Goal: Find specific page/section: Find specific page/section

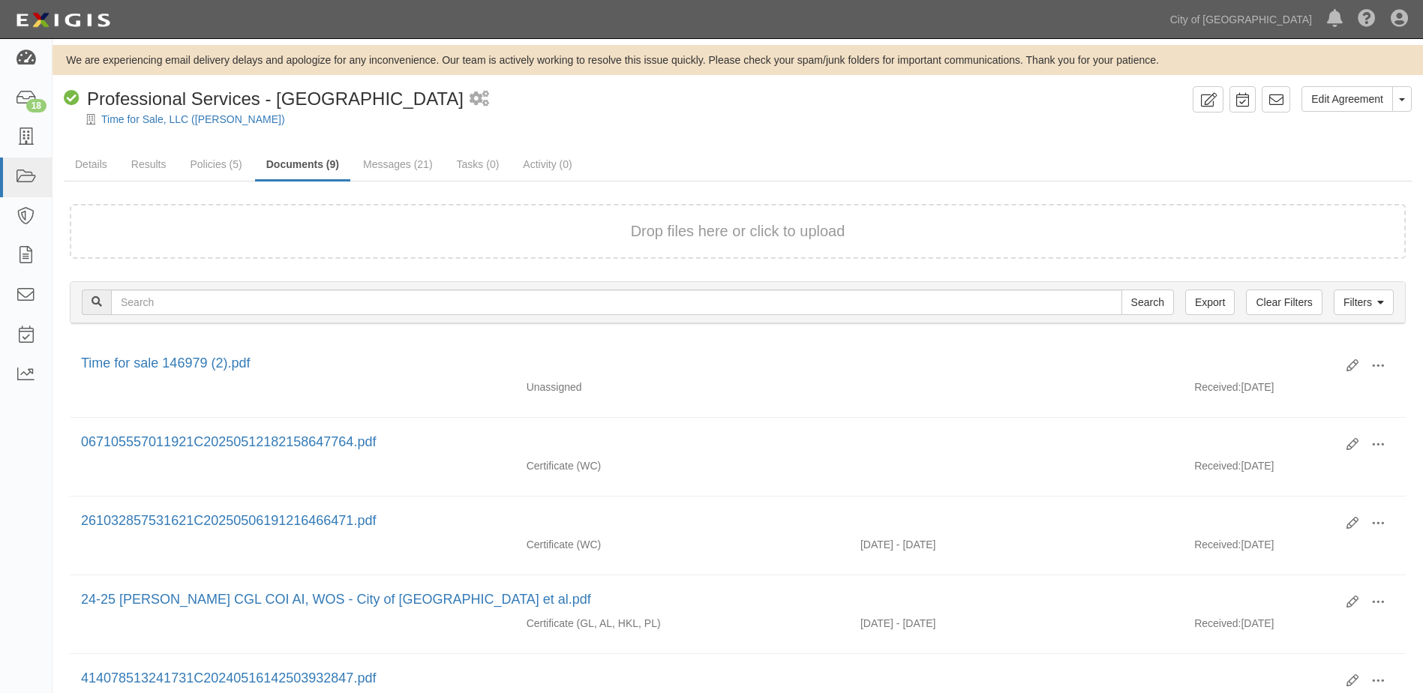
click at [26, 54] on icon at bounding box center [25, 58] width 21 height 17
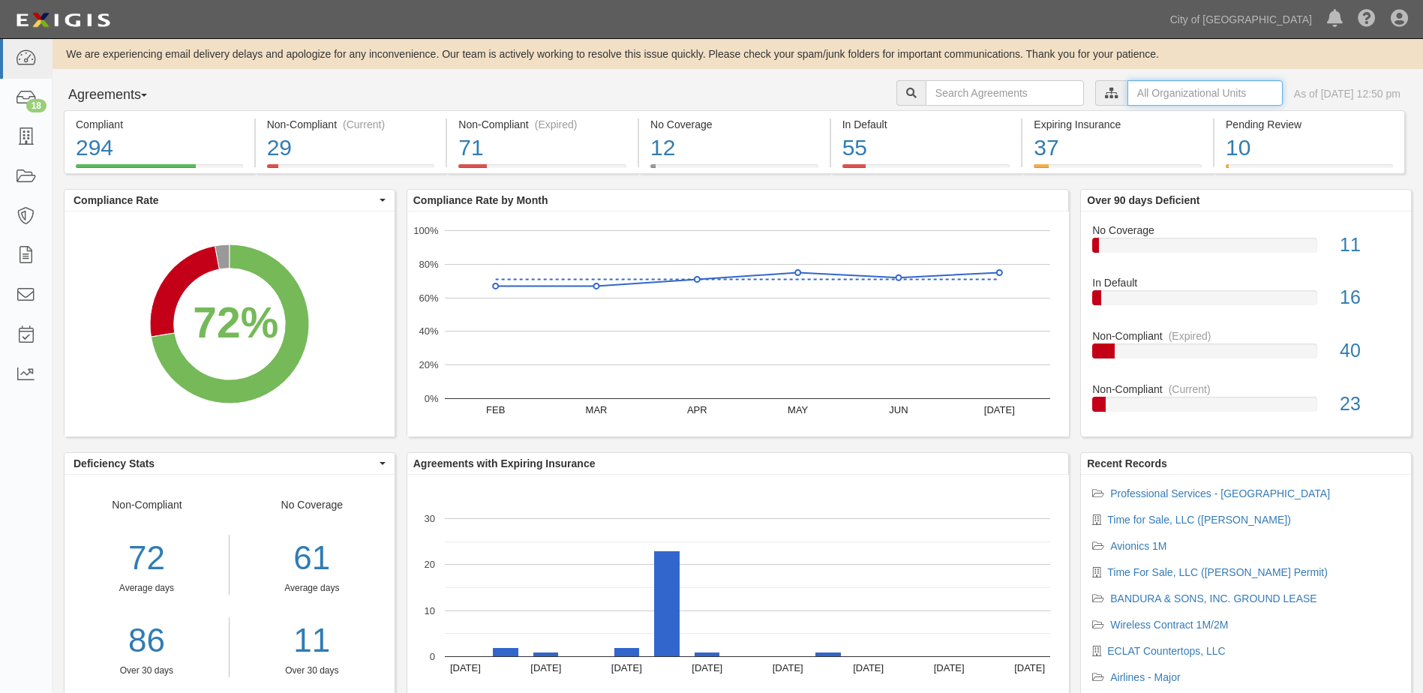
click at [1142, 88] on input "text" at bounding box center [1204, 93] width 155 height 26
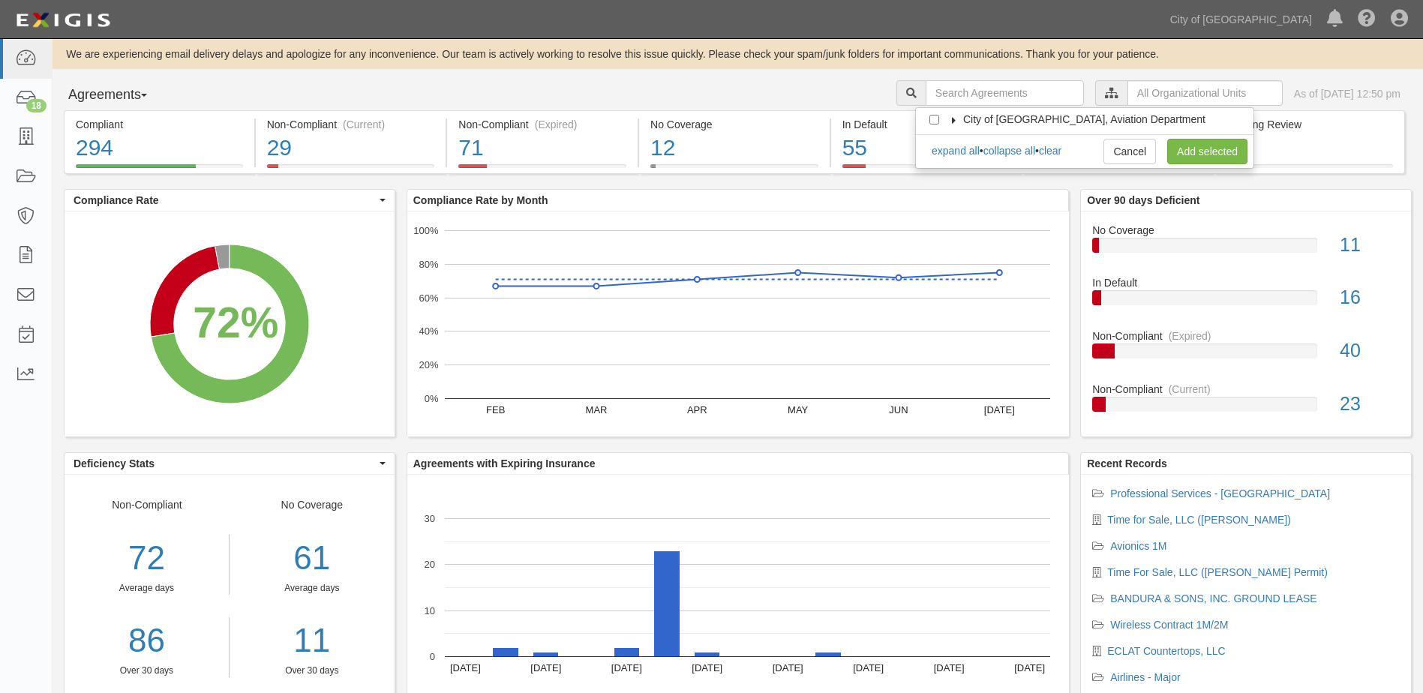
click at [953, 117] on icon at bounding box center [954, 120] width 11 height 7
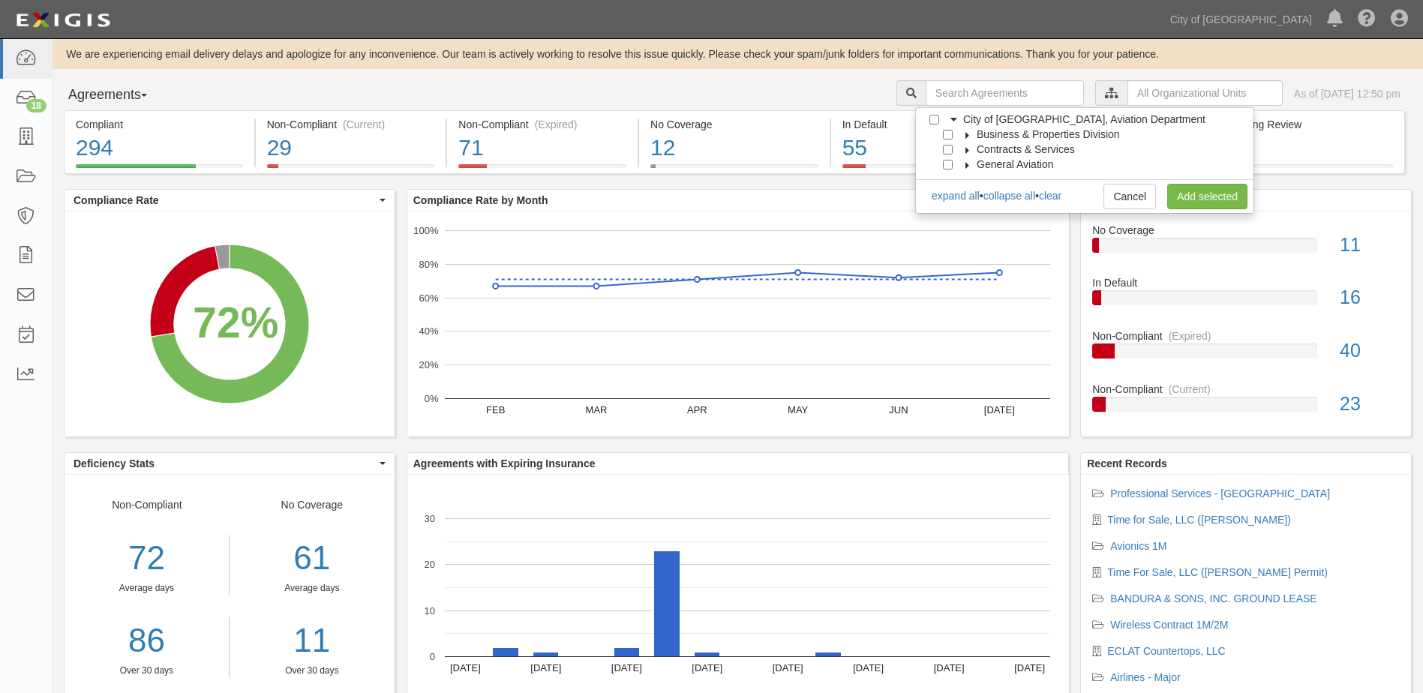
click at [965, 132] on icon at bounding box center [967, 135] width 11 height 7
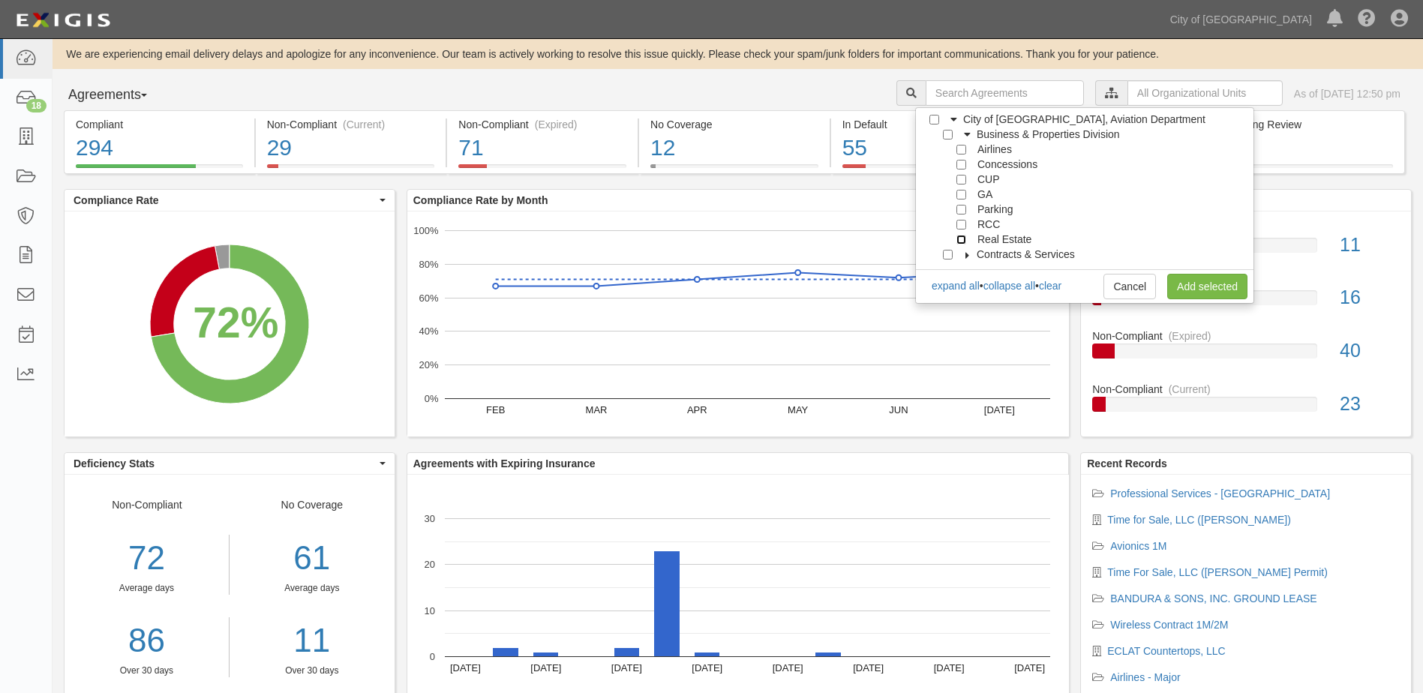
click at [959, 239] on input "Real Estate" at bounding box center [961, 240] width 10 height 10
checkbox input "true"
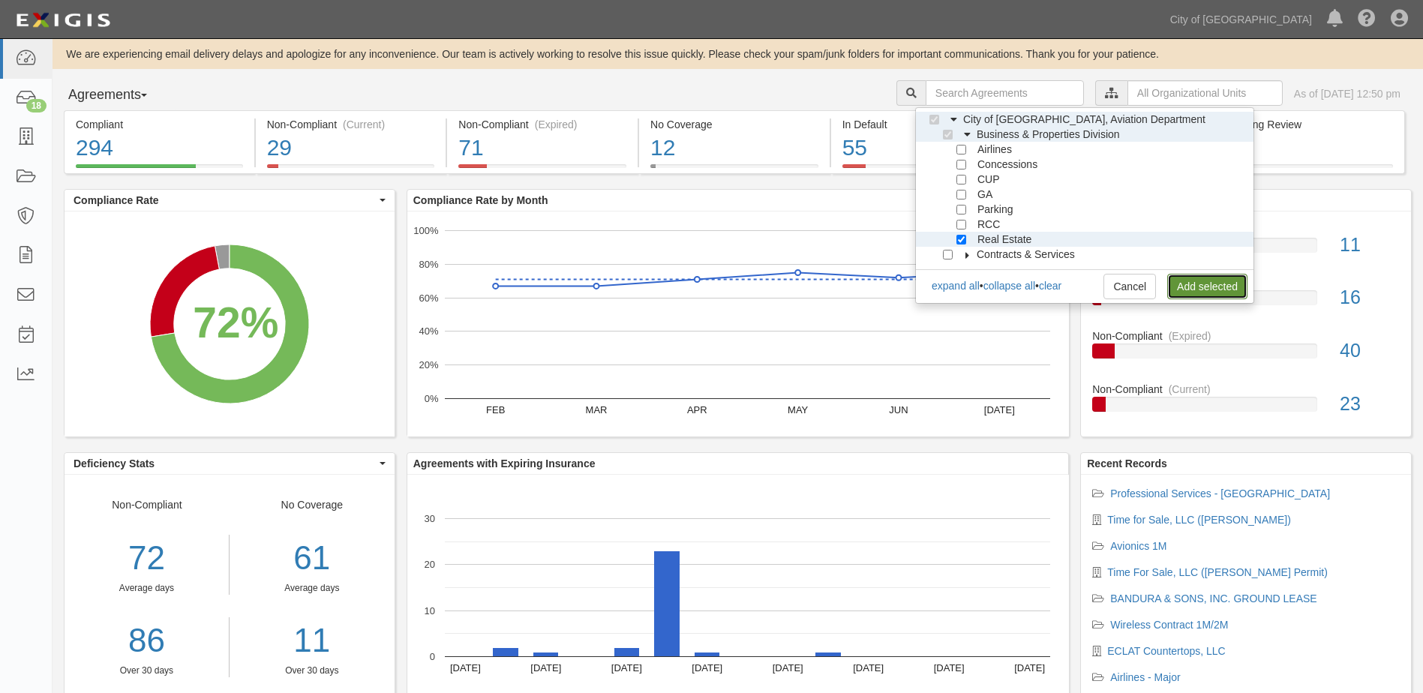
click at [1226, 284] on link "Add selected" at bounding box center [1207, 287] width 80 height 26
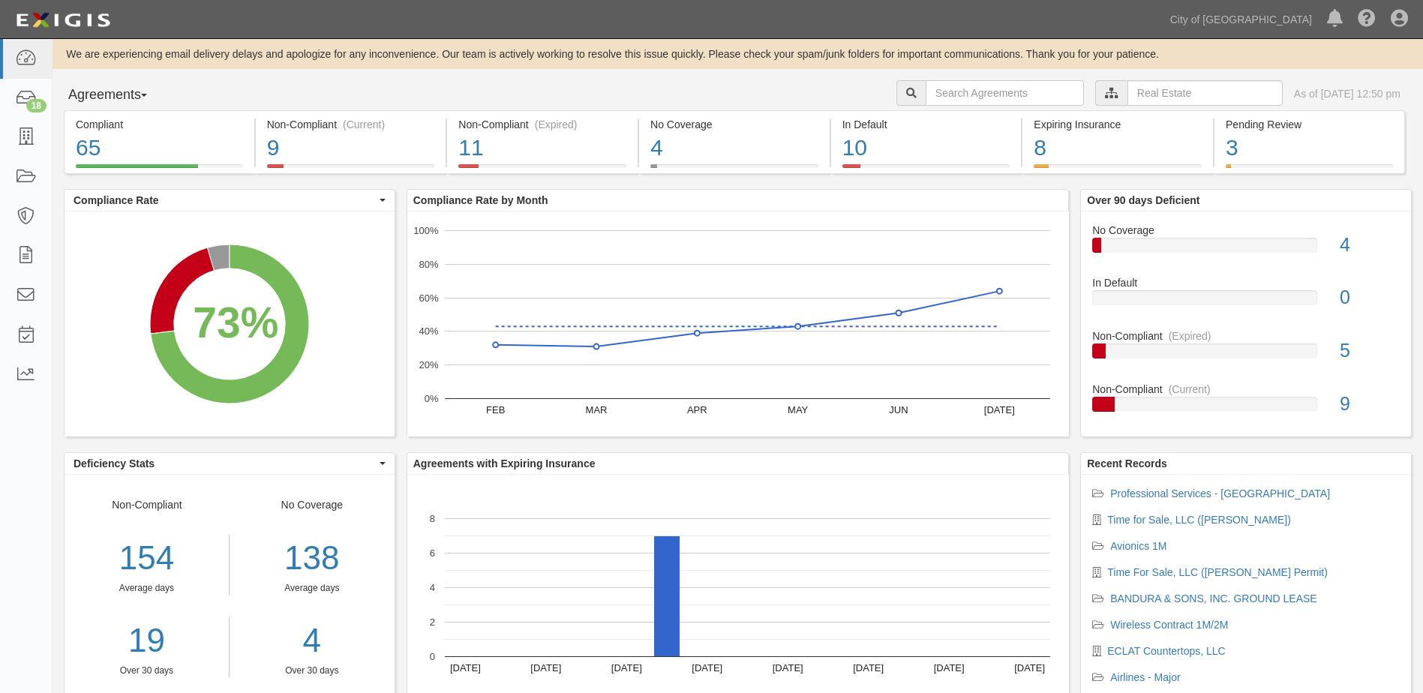
scroll to position [44, 0]
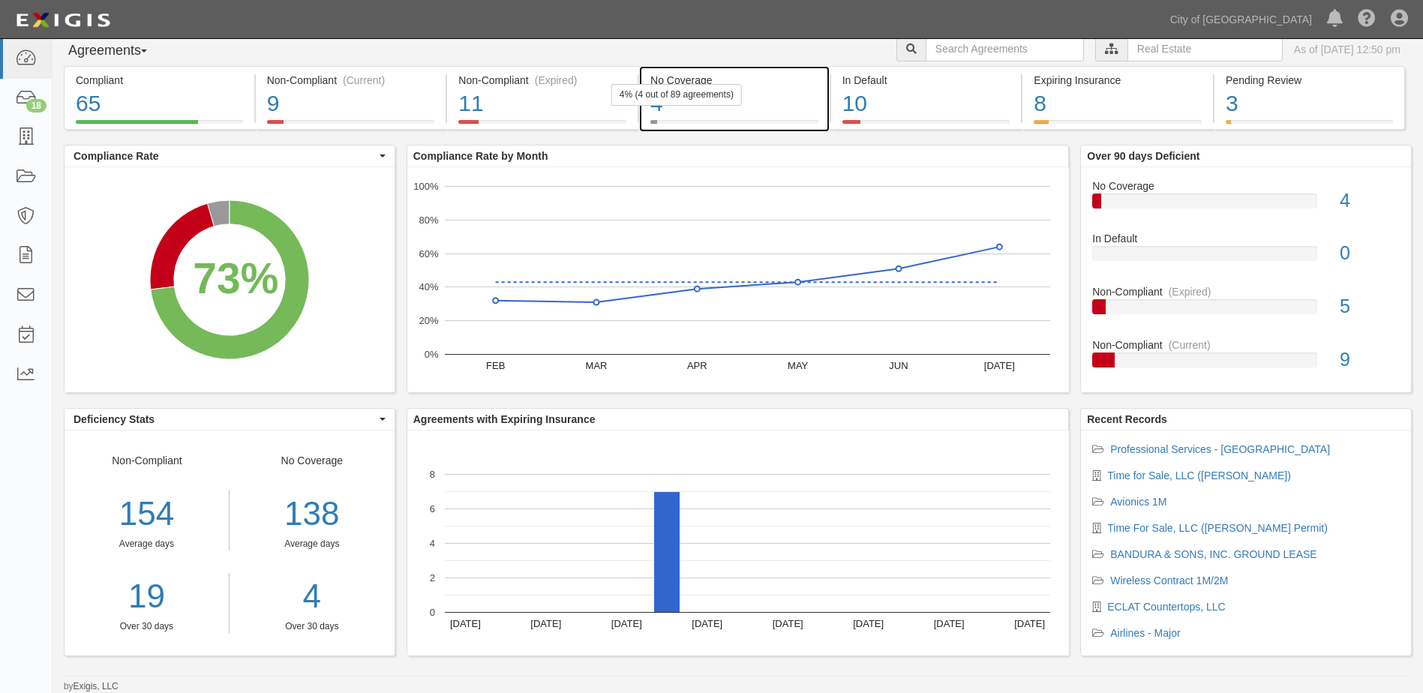
click at [722, 111] on div "4" at bounding box center [734, 104] width 168 height 32
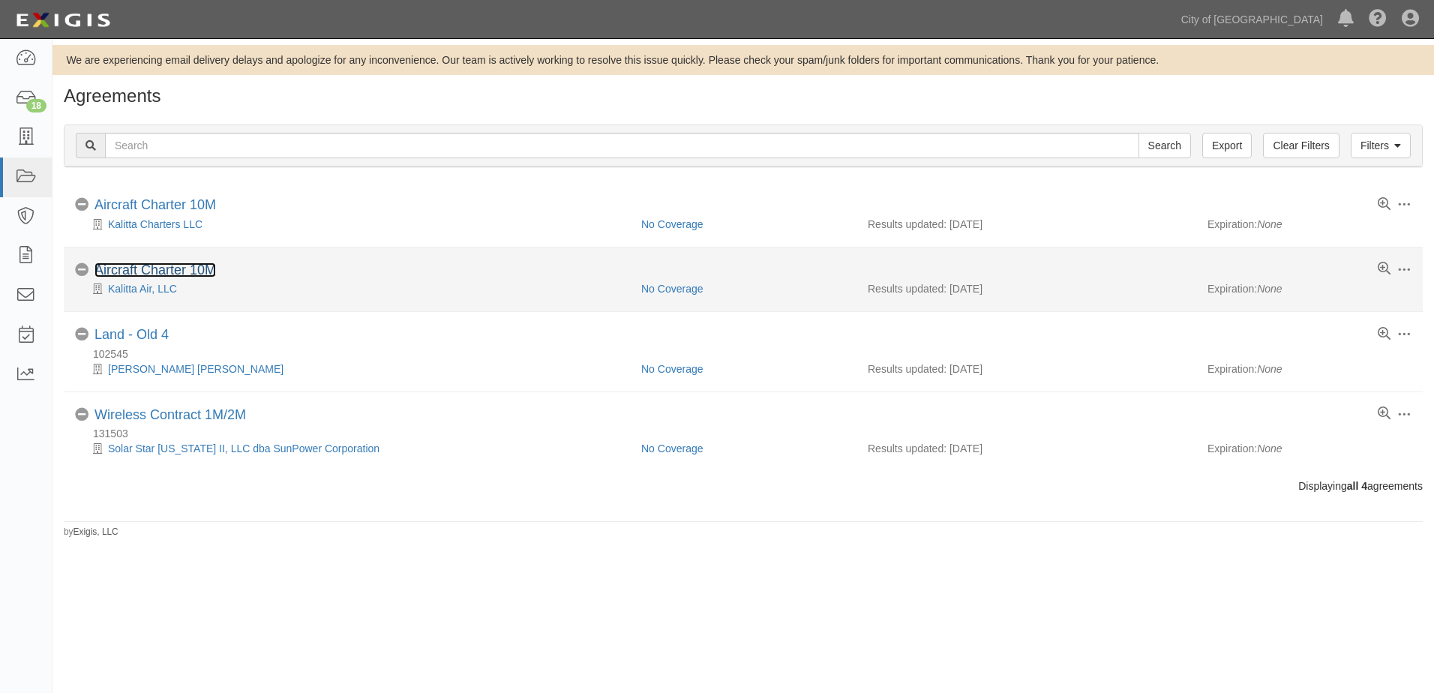
click at [184, 273] on link "Aircraft Charter 10M" at bounding box center [156, 270] width 122 height 15
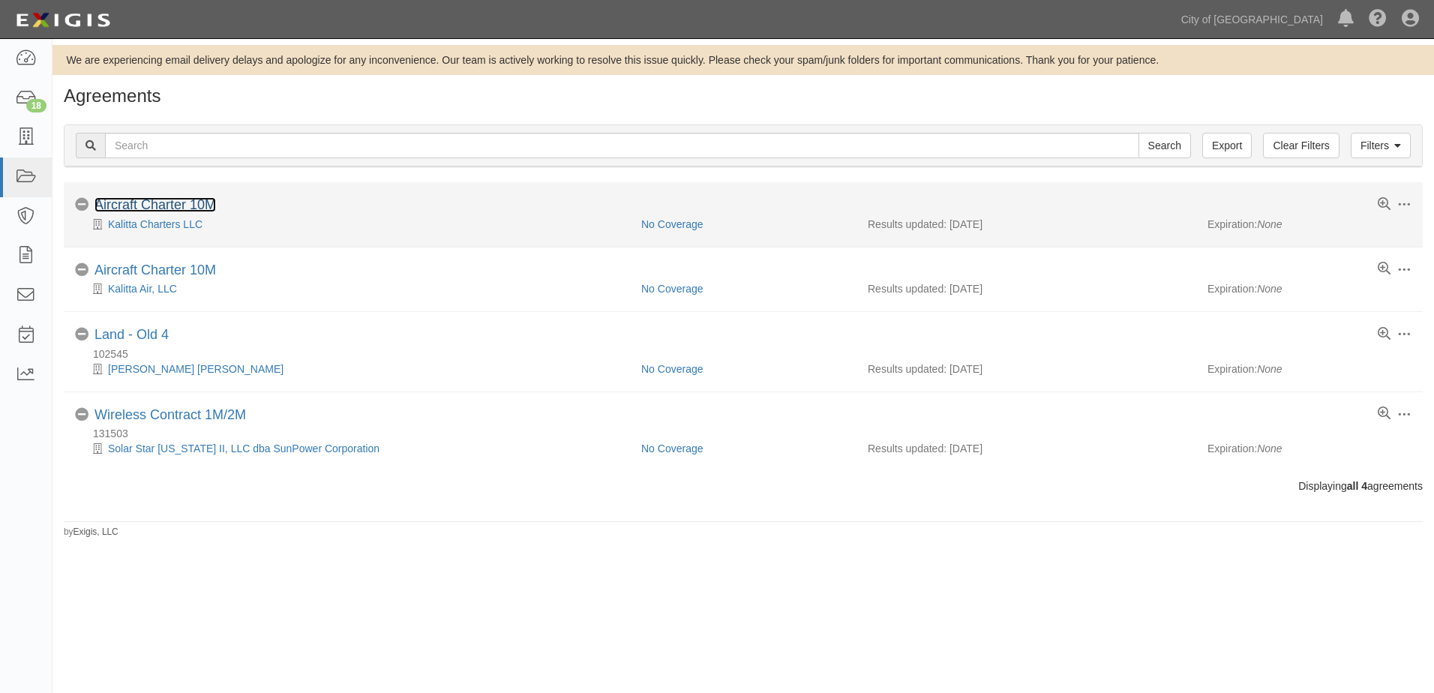
click at [122, 209] on link "Aircraft Charter 10M" at bounding box center [156, 204] width 122 height 15
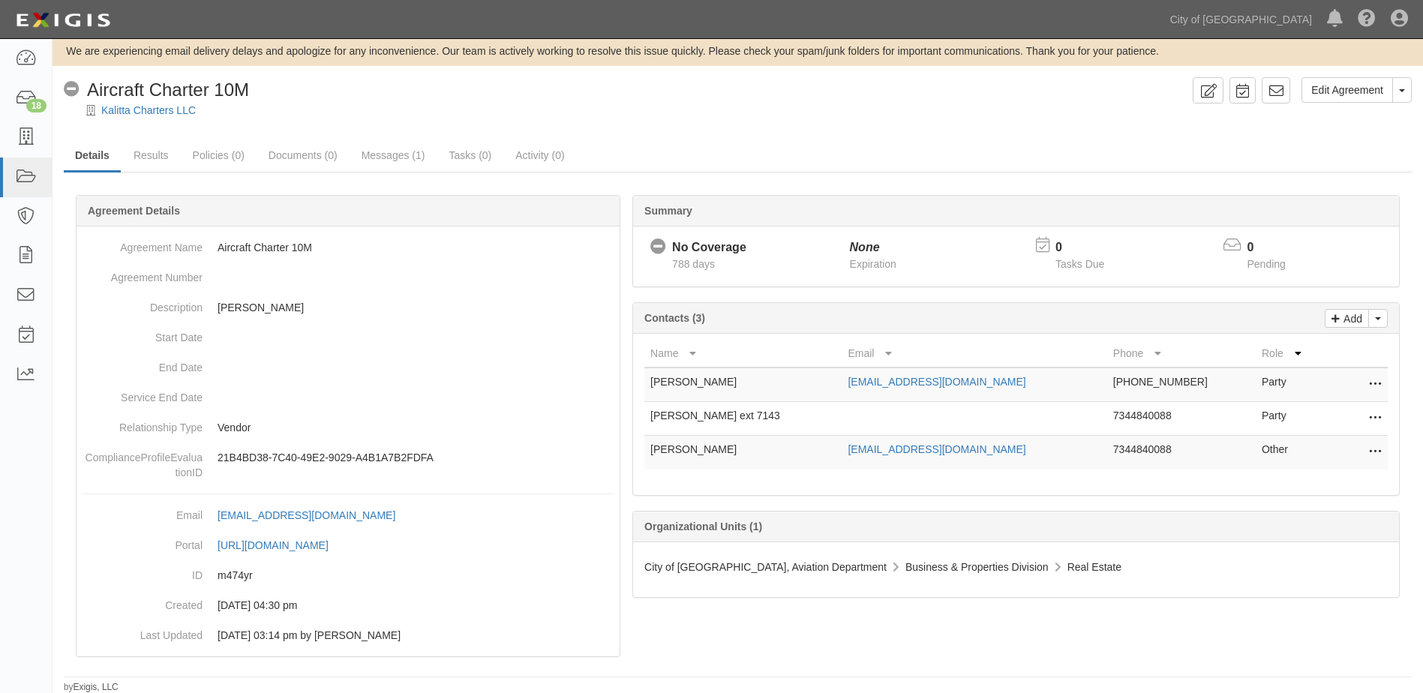
scroll to position [10, 0]
click at [391, 163] on link "Messages (1)" at bounding box center [393, 156] width 86 height 32
